Goal: Task Accomplishment & Management: Complete application form

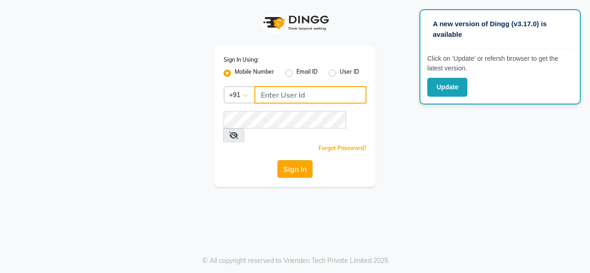
type input "7906888272"
click at [290, 160] on button "Sign In" at bounding box center [295, 169] width 35 height 18
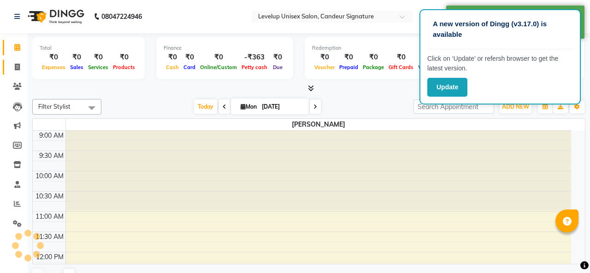
select select "en"
click at [15, 69] on icon at bounding box center [17, 67] width 5 height 7
select select "service"
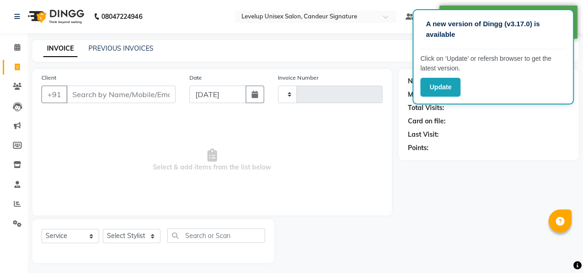
click at [106, 93] on input "Client" at bounding box center [120, 95] width 109 height 18
select select "7681"
type input "1843"
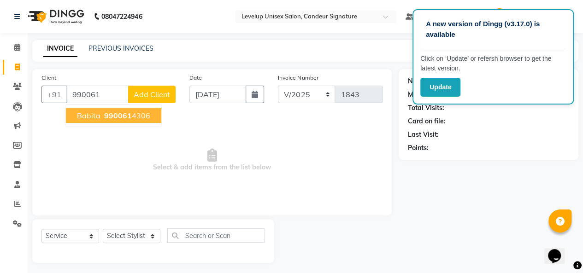
click at [118, 116] on span "990061" at bounding box center [118, 115] width 28 height 9
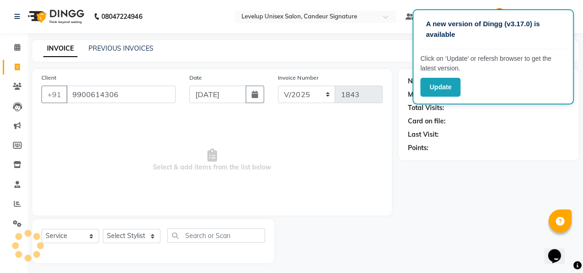
type input "9900614306"
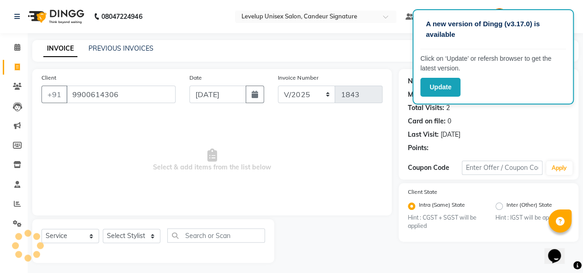
scroll to position [3, 0]
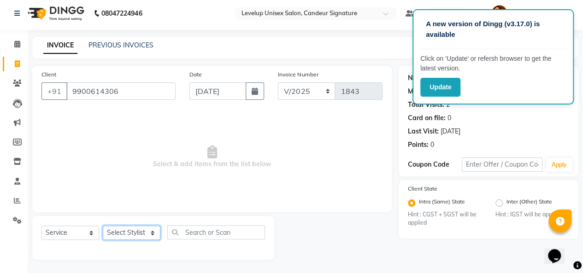
drag, startPoint x: 151, startPoint y: 234, endPoint x: 151, endPoint y: 226, distance: 7.4
click at [151, 234] on select "Select Stylist Aadil Anshu Arman Furkan Ahmad Muskan Nishu Ritesh Roshni sameer…" at bounding box center [132, 233] width 58 height 14
select select "75674"
click at [103, 226] on select "Select Stylist Aadil Anshu Arman Furkan Ahmad Muskan Nishu Ritesh Roshni sameer…" at bounding box center [132, 233] width 58 height 14
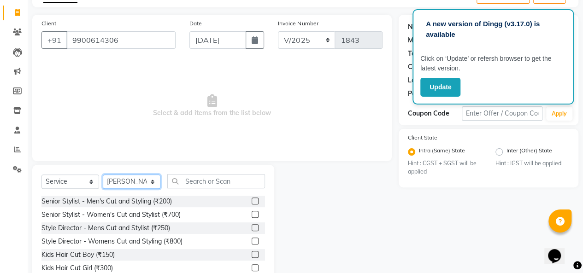
scroll to position [95, 0]
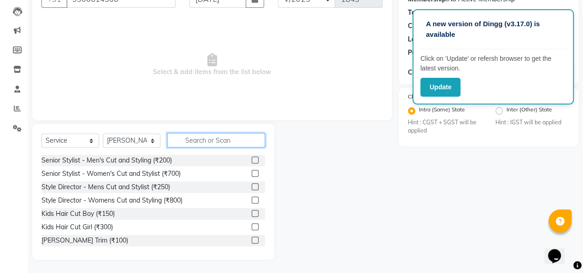
click at [222, 140] on input "text" at bounding box center [216, 140] width 98 height 14
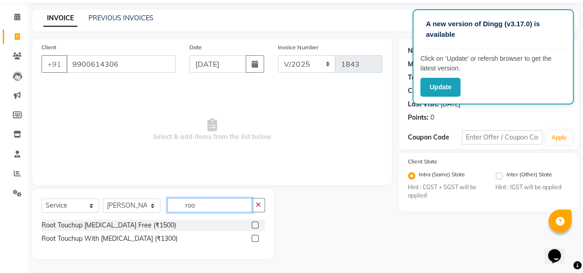
scroll to position [30, 0]
type input "roo"
click at [254, 224] on label at bounding box center [255, 225] width 7 height 7
click at [254, 224] on input "checkbox" at bounding box center [255, 226] width 6 height 6
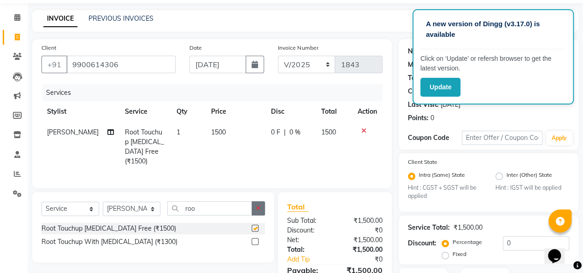
checkbox input "false"
click at [256, 203] on button "button" at bounding box center [258, 208] width 13 height 14
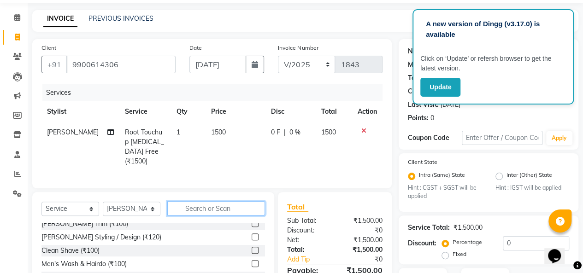
scroll to position [92, 0]
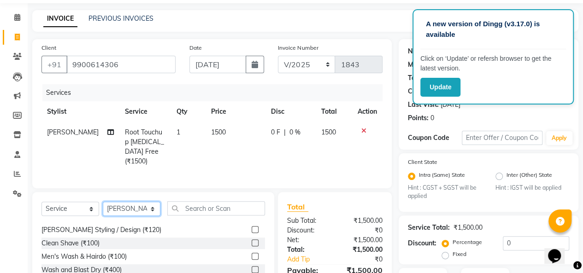
click at [152, 206] on select "Select Stylist Aadil Anshu Arman Furkan Ahmad Muskan Nishu Ritesh Roshni sameer…" at bounding box center [132, 209] width 58 height 14
select select "81468"
click at [103, 202] on select "Select Stylist Aadil Anshu Arman Furkan Ahmad Muskan Nishu Ritesh Roshni sameer…" at bounding box center [132, 209] width 58 height 14
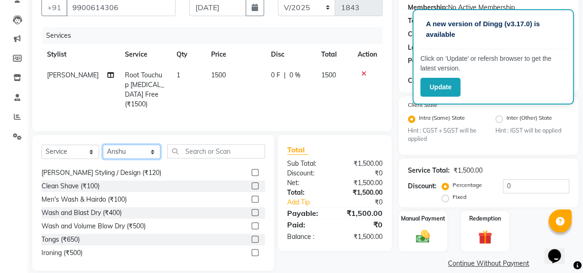
scroll to position [98, 0]
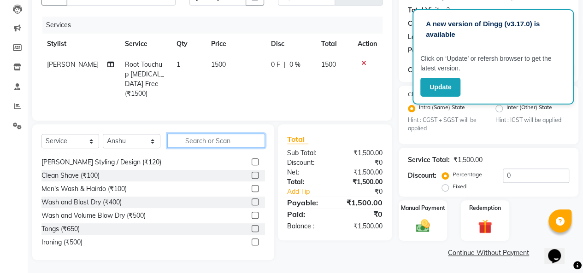
click at [213, 136] on input "text" at bounding box center [216, 141] width 98 height 14
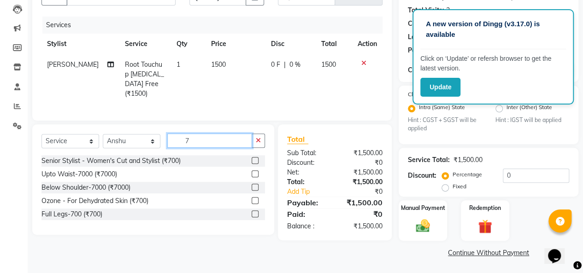
scroll to position [0, 0]
type input "700"
drag, startPoint x: 255, startPoint y: 209, endPoint x: 312, endPoint y: 171, distance: 69.1
click at [255, 211] on label at bounding box center [255, 214] width 7 height 7
click at [255, 212] on input "checkbox" at bounding box center [255, 215] width 6 height 6
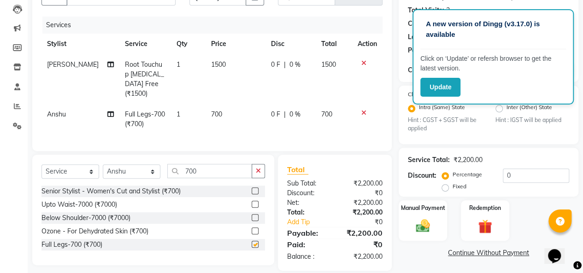
scroll to position [106, 0]
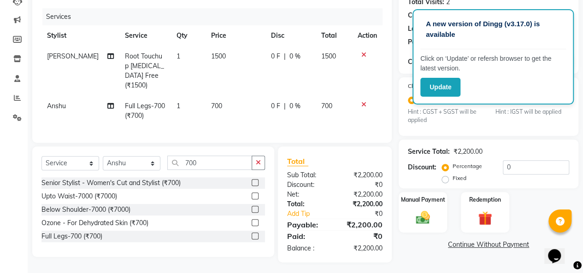
checkbox input "false"
click at [536, 167] on input "0" at bounding box center [536, 167] width 66 height 14
type input "10"
drag, startPoint x: 526, startPoint y: 180, endPoint x: 526, endPoint y: 191, distance: 10.6
click at [526, 187] on div "Service Total: ₹2,200.00 Discount: Percentage Fixed 10" at bounding box center [489, 164] width 180 height 49
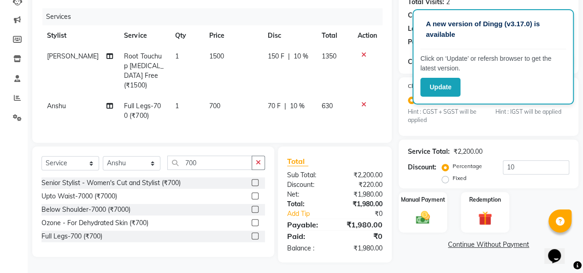
click at [490, 243] on link "Continue Without Payment" at bounding box center [489, 245] width 176 height 10
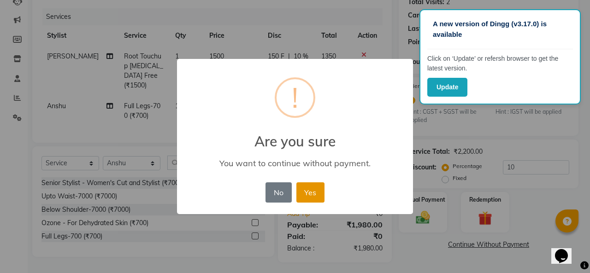
click at [310, 194] on button "Yes" at bounding box center [310, 193] width 28 height 20
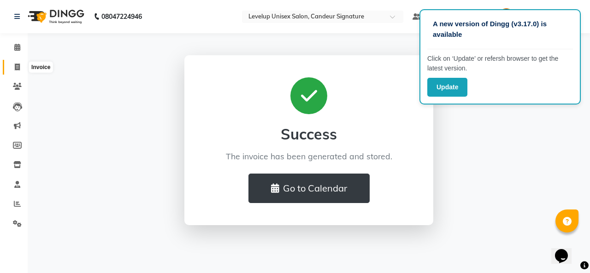
click at [16, 66] on icon at bounding box center [17, 67] width 5 height 7
select select "service"
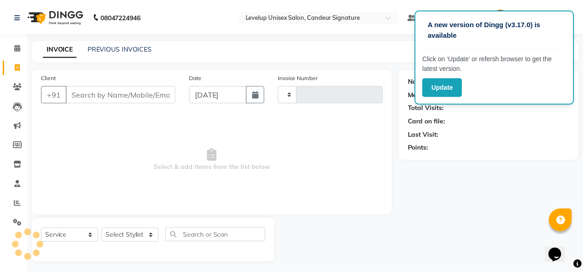
scroll to position [3, 0]
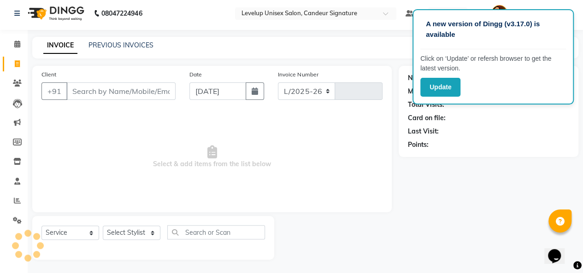
select select "7681"
type input "1844"
click at [117, 92] on input "Client" at bounding box center [120, 92] width 109 height 18
